Goal: Transaction & Acquisition: Purchase product/service

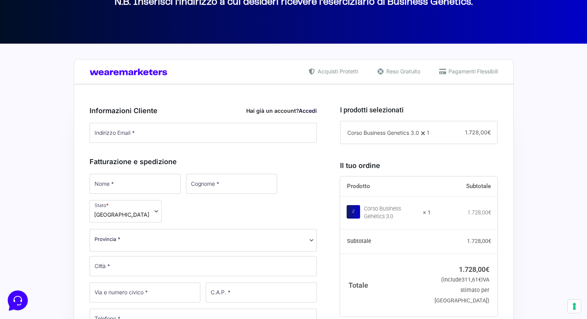
scroll to position [157, 0]
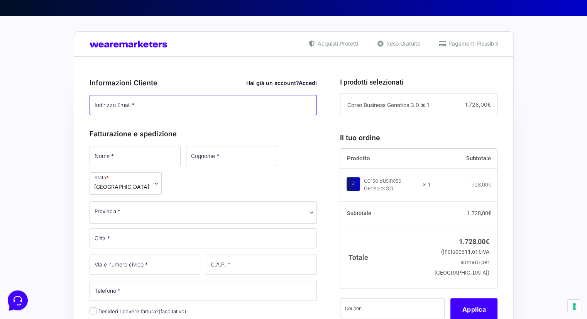
type input "[PERSON_NAME][EMAIL_ADDRESS][DOMAIN_NAME]"
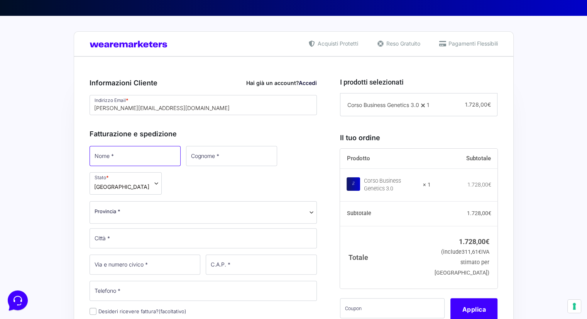
click at [136, 160] on input "Nome *" at bounding box center [135, 156] width 91 height 20
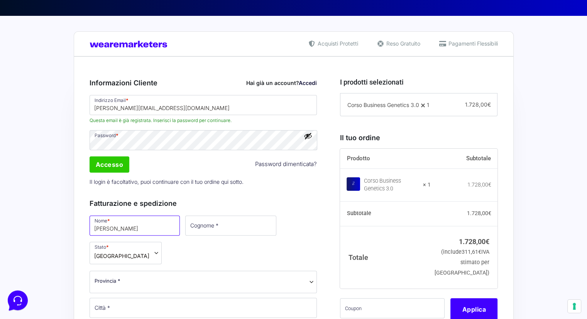
type input "[PERSON_NAME]"
click at [190, 215] on input "Cognome *" at bounding box center [230, 225] width 91 height 20
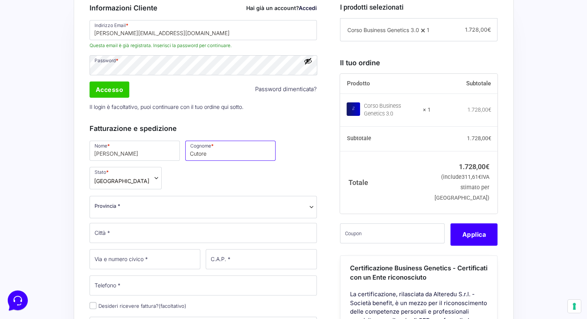
scroll to position [233, 0]
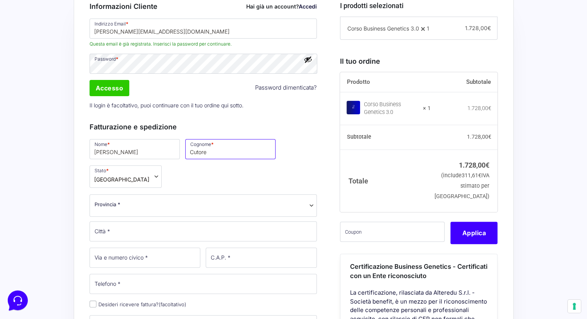
type input "Cutore"
click at [178, 211] on span "Provincia *" at bounding box center [204, 205] width 228 height 22
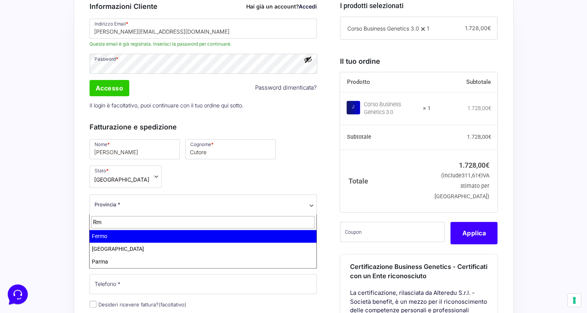
click at [131, 221] on input "Rm" at bounding box center [203, 222] width 224 height 13
type input "Rom"
select select "RM"
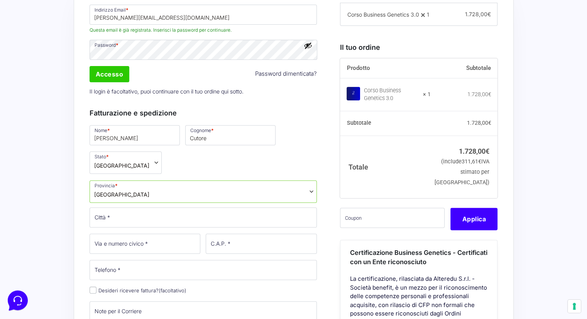
scroll to position [247, 0]
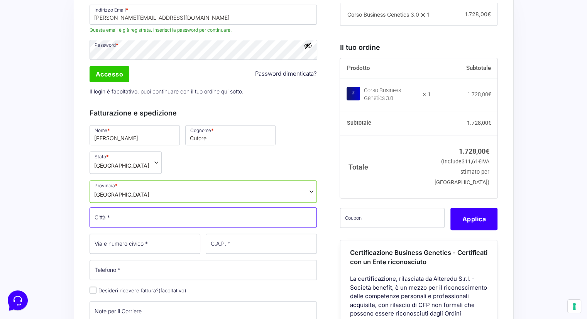
click at [134, 215] on input "Città *" at bounding box center [204, 217] width 228 height 20
type input "[GEOGRAPHIC_DATA]"
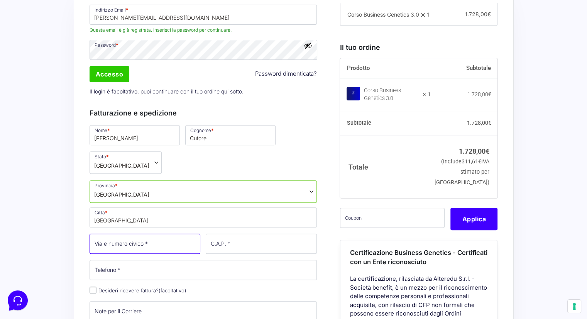
click at [134, 241] on input "Via e numero civico *" at bounding box center [145, 244] width 111 height 20
type input "V"
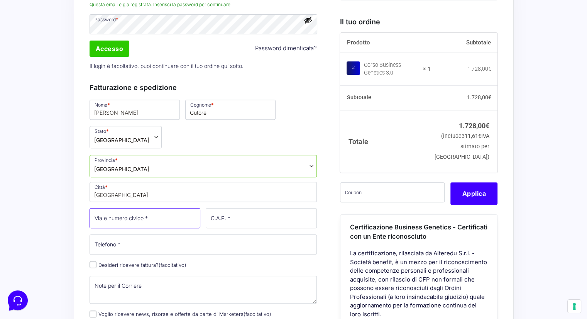
scroll to position [273, 0]
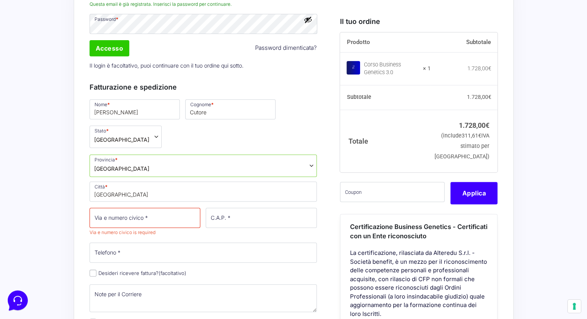
click at [96, 266] on div "Nome * Alessandro Cognome * Cutore Stato * Seleziona un paese / una regione… Af…" at bounding box center [203, 239] width 233 height 282
click at [93, 273] on input "Desideri ricevere fattura? (facoltativo)" at bounding box center [93, 273] width 7 height 7
checkbox input "true"
select select "IT"
type input "0000000"
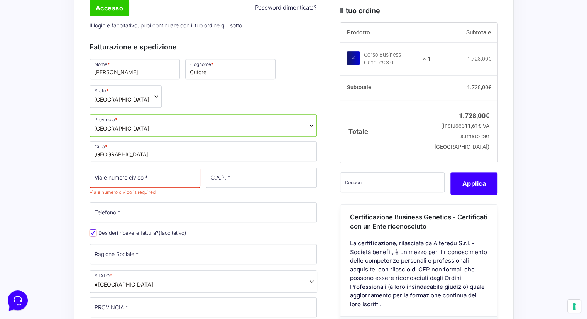
scroll to position [313, 0]
click at [142, 178] on input "Via e numero civico *" at bounding box center [145, 178] width 111 height 20
type input "[STREET_ADDRESS]"
click at [246, 175] on input "C.A.P. *" at bounding box center [261, 178] width 111 height 20
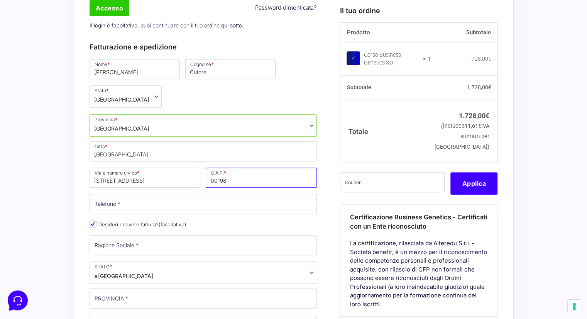
type input "00198"
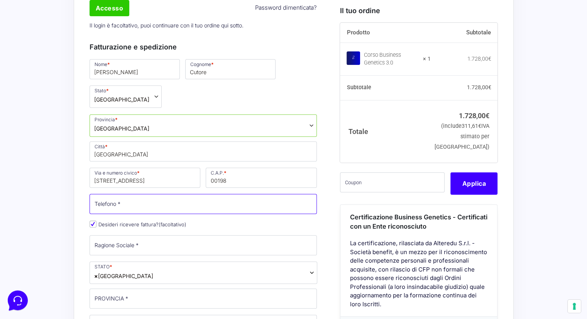
click at [161, 206] on input "Telefono *" at bounding box center [204, 204] width 228 height 20
type input "3484380211"
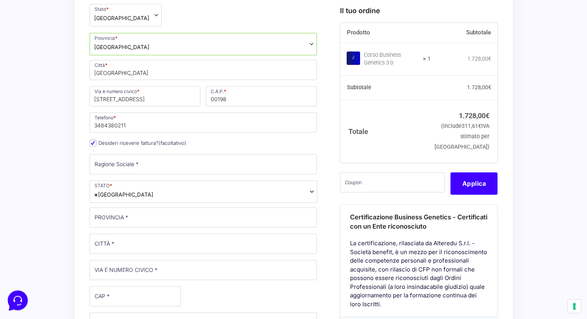
scroll to position [395, 0]
click at [137, 159] on input "Ragione Sociale *" at bounding box center [204, 164] width 228 height 20
type input "S.I.F.T. S.R.L."
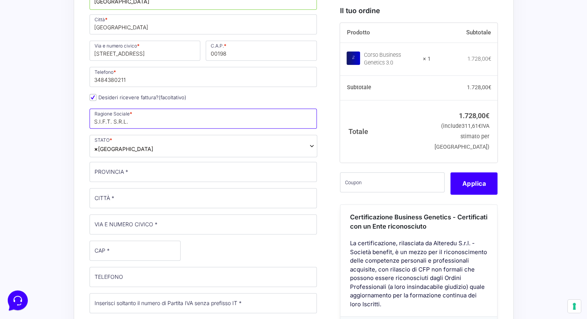
scroll to position [437, 0]
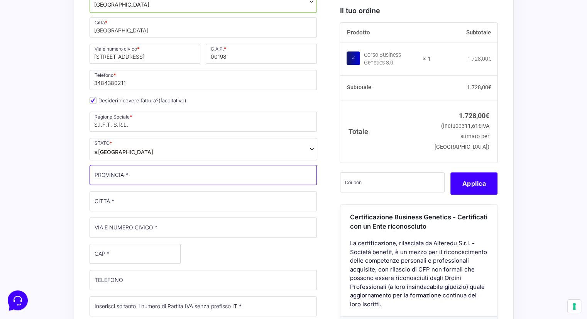
click at [147, 173] on input "PROVINCIA *" at bounding box center [204, 175] width 228 height 20
type input "[GEOGRAPHIC_DATA]"
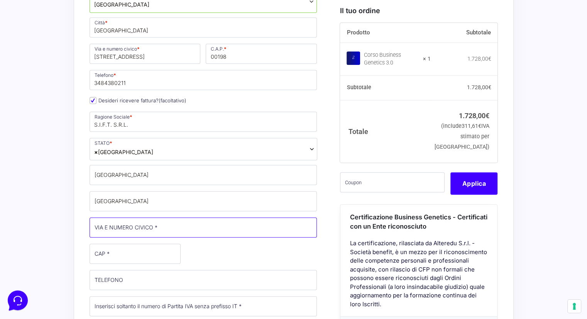
type input "[STREET_ADDRESS][PERSON_NAME]"
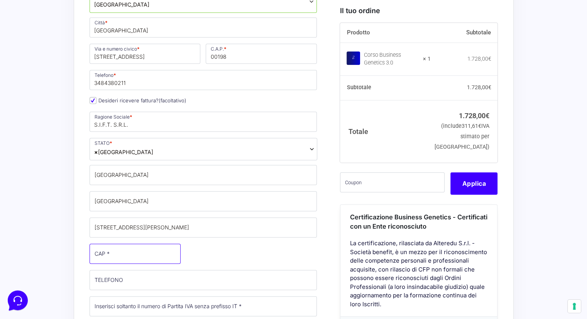
type input "00136"
type input "[PHONE_NUMBER]"
type input "[PERSON_NAME][EMAIL_ADDRESS][DOMAIN_NAME]"
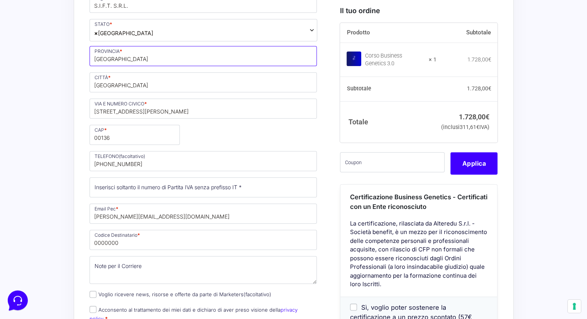
scroll to position [555, 0]
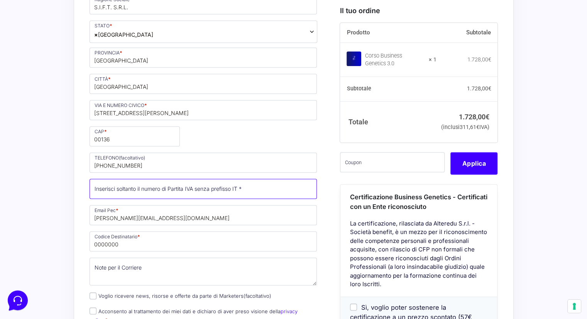
click at [172, 189] on input "Partita Iva *" at bounding box center [204, 189] width 228 height 20
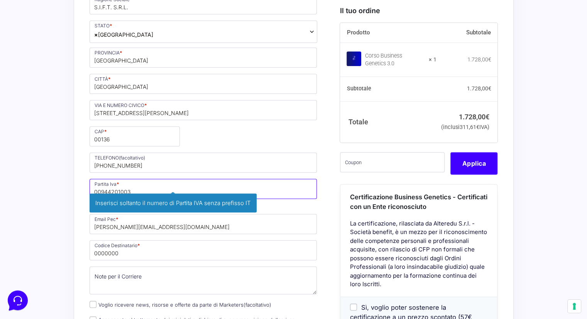
type input "00944201003"
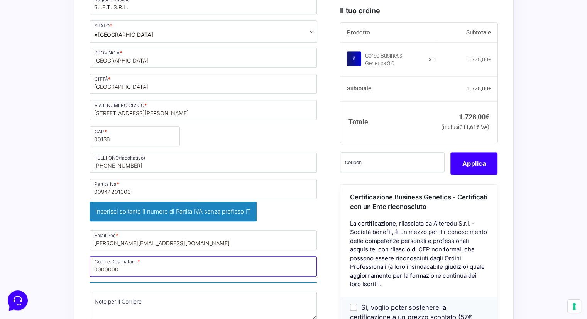
click at [148, 256] on input "0000000" at bounding box center [204, 266] width 228 height 20
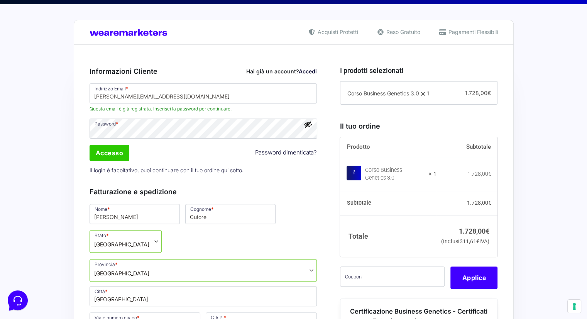
scroll to position [169, 0]
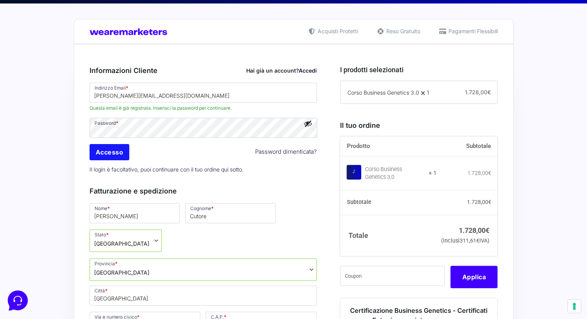
click at [110, 148] on input "Accesso" at bounding box center [110, 152] width 40 height 16
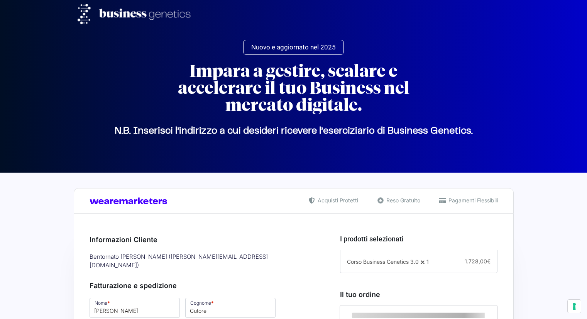
select select "RM"
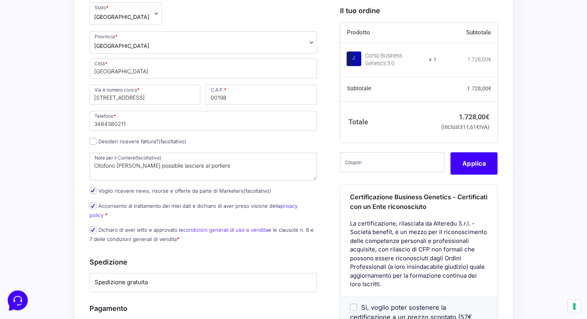
scroll to position [319, 0]
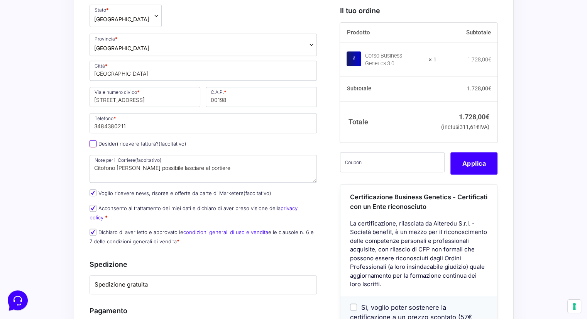
click at [93, 140] on input "Desideri ricevere fattura? (facoltativo)" at bounding box center [93, 143] width 7 height 7
checkbox input "true"
type input "BA6ET11"
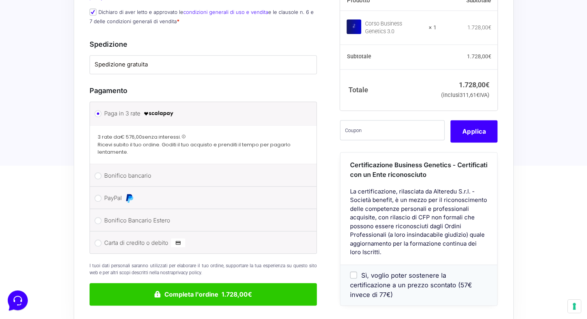
scroll to position [806, 0]
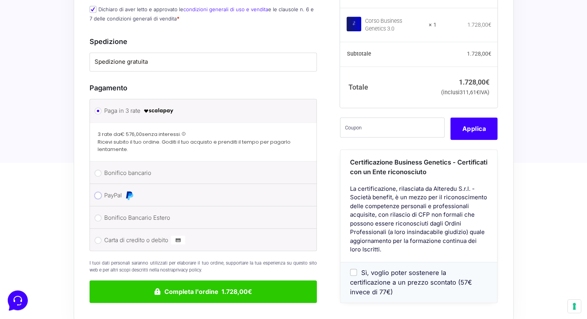
click at [96, 192] on input "PayPal" at bounding box center [98, 195] width 7 height 7
radio input "true"
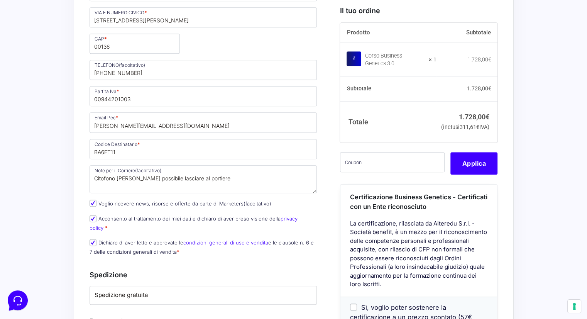
scroll to position [574, 0]
click at [203, 164] on textarea "Citofono [PERSON_NAME] possibile lasciare al portiere" at bounding box center [204, 178] width 228 height 28
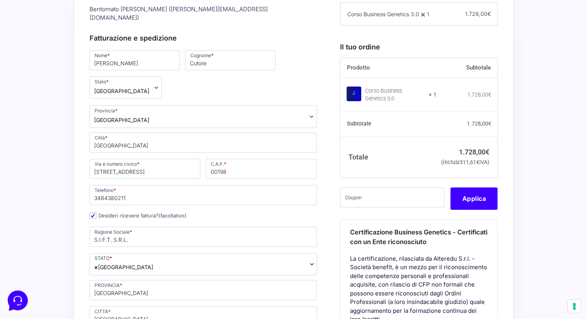
scroll to position [246, 0]
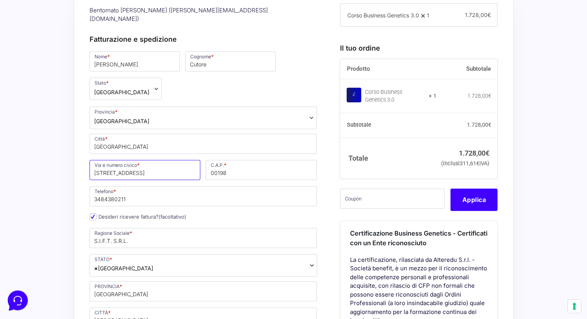
click at [141, 165] on input "[STREET_ADDRESS]" at bounding box center [145, 170] width 111 height 20
type input "[STREET_ADDRESS]"
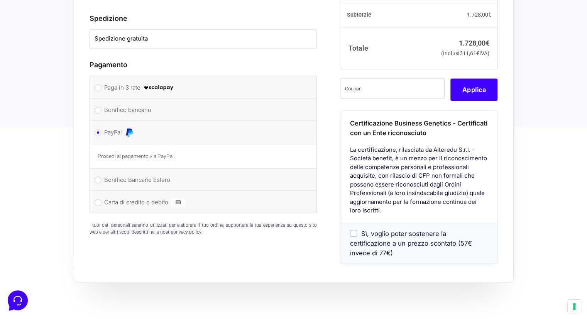
scroll to position [831, 0]
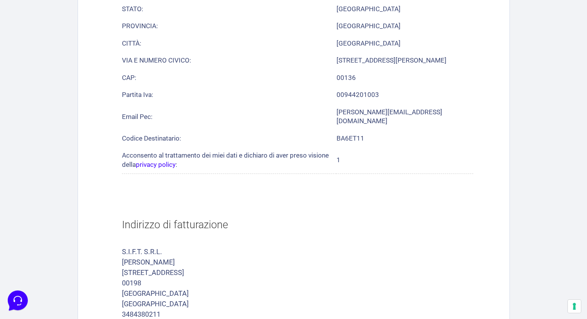
scroll to position [542, 0]
